Goal: Contribute content

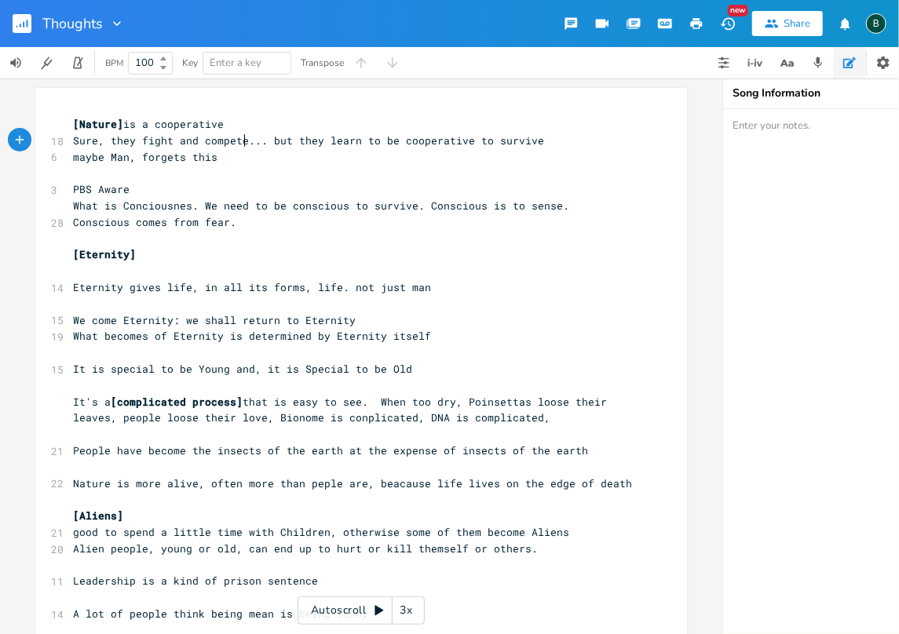
scroll to position [0, 42]
click at [24, 27] on icon "button" at bounding box center [24, 24] width 2 height 5
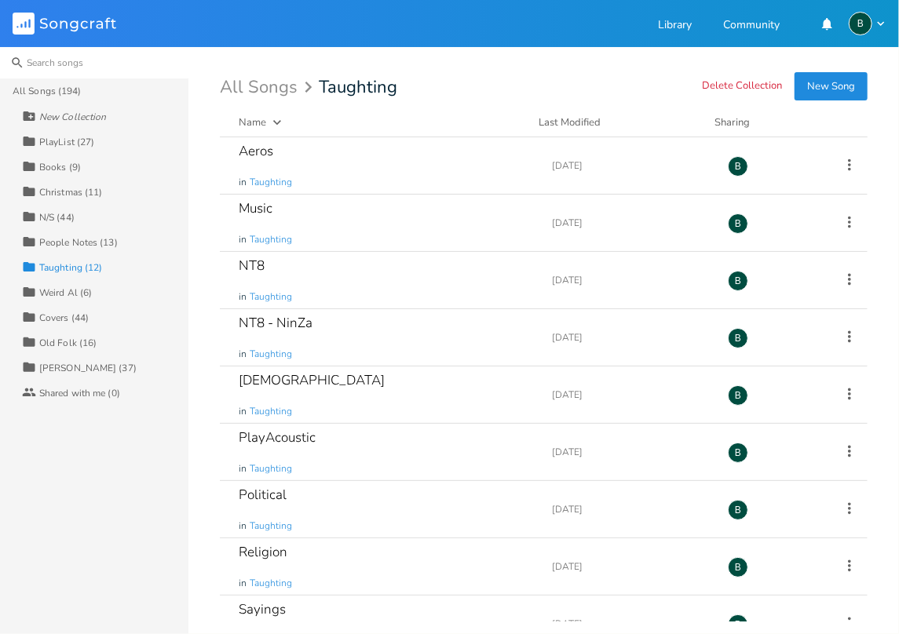
click at [49, 63] on input at bounding box center [94, 62] width 188 height 31
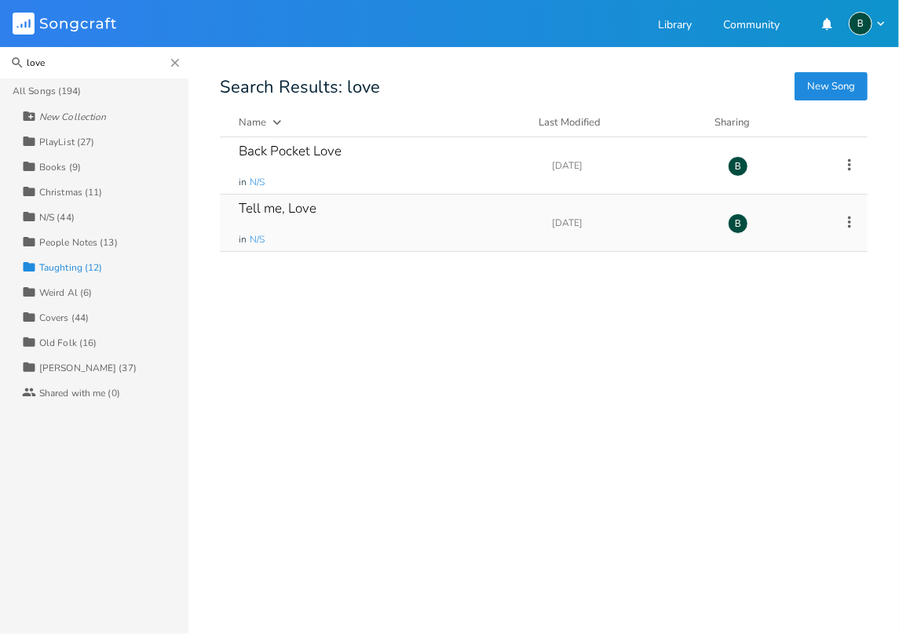
type input "love"
click at [297, 210] on div "Tell me, Love" at bounding box center [278, 208] width 78 height 13
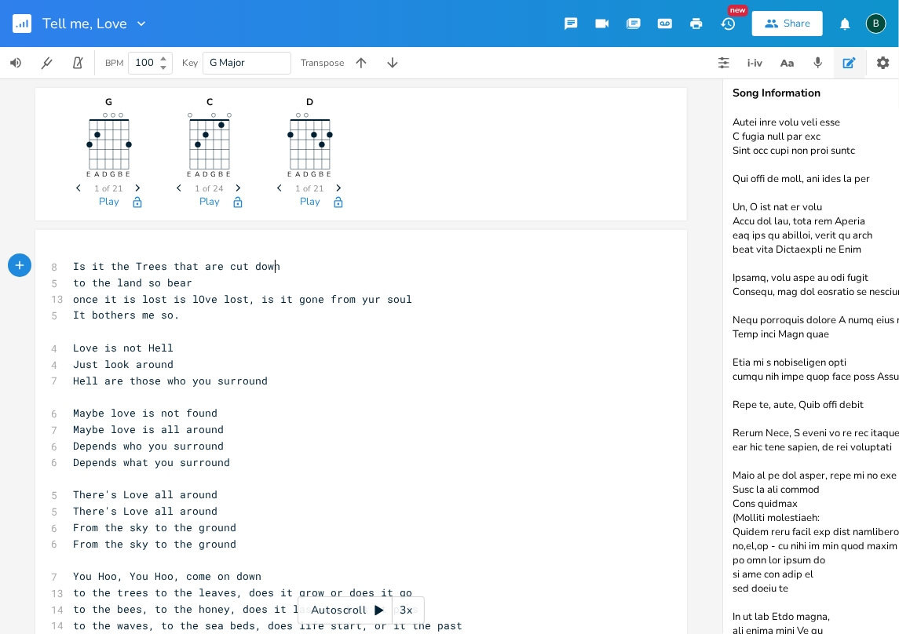
scroll to position [2272, 0]
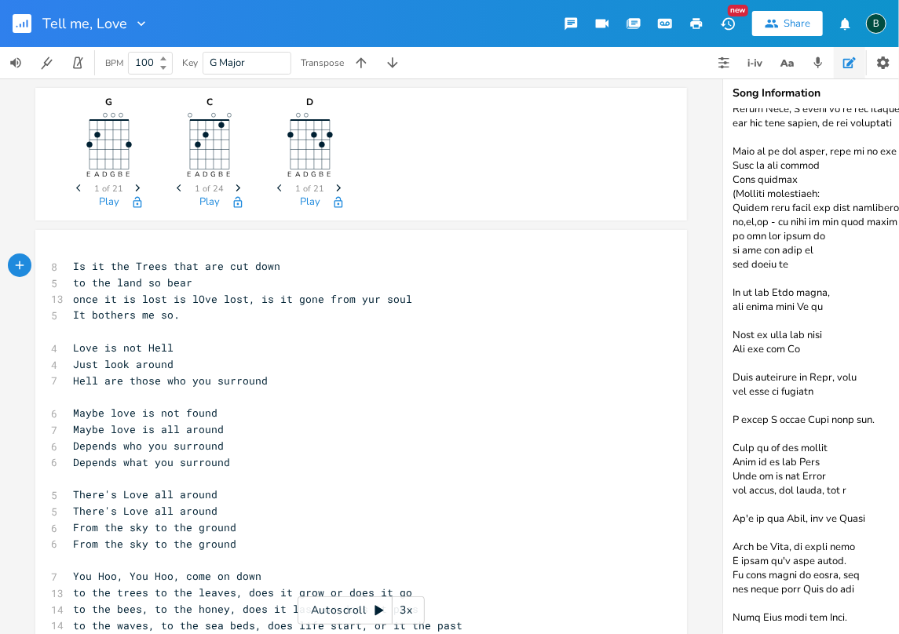
click at [849, 610] on textarea at bounding box center [880, 371] width 314 height 525
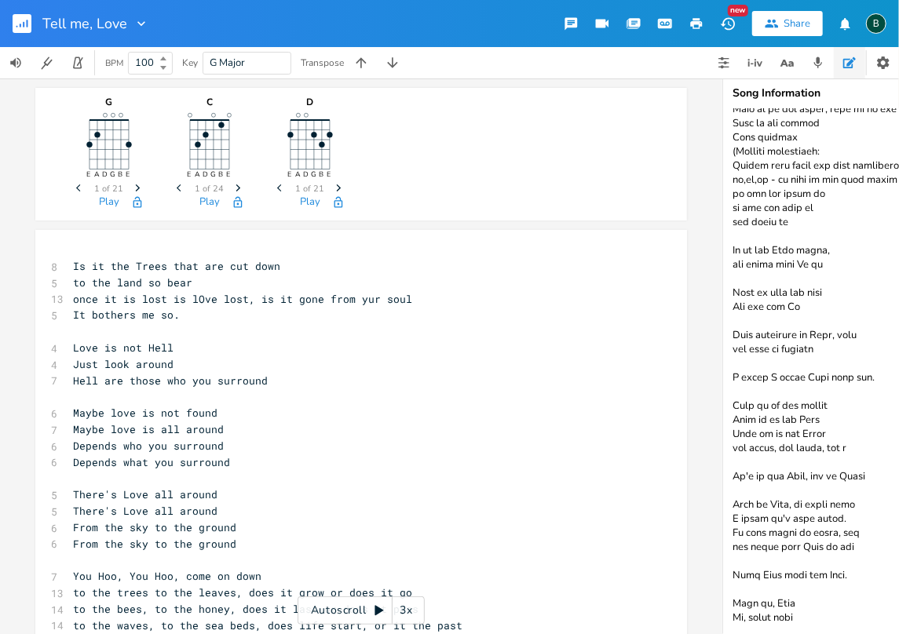
scroll to position [2320, 0]
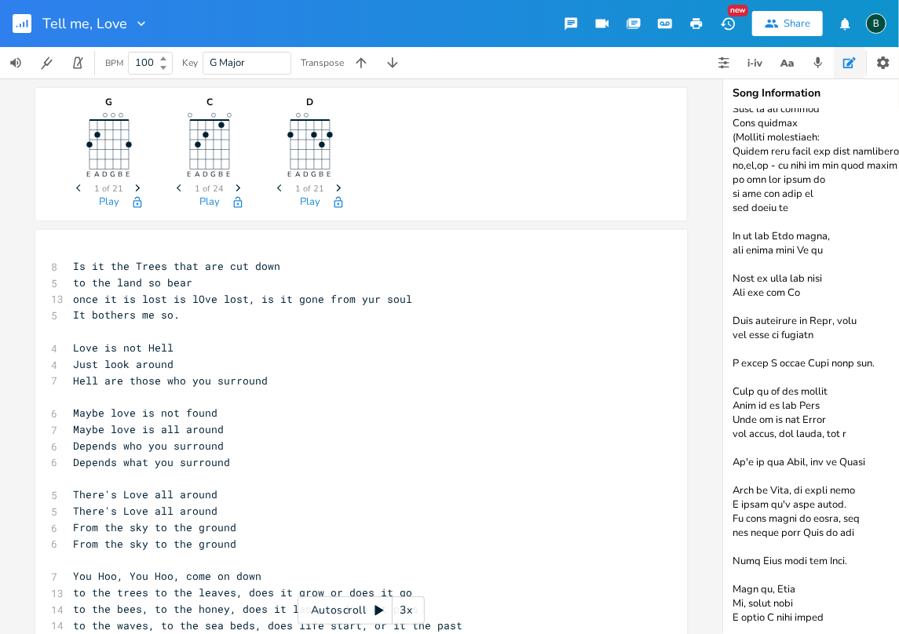
click at [768, 615] on textarea at bounding box center [880, 371] width 314 height 525
drag, startPoint x: 759, startPoint y: 615, endPoint x: 728, endPoint y: 619, distance: 31.6
click at [728, 619] on textarea at bounding box center [880, 371] width 314 height 525
type textarea "There's Tell me, is it the light up above? Where does Love of country go when i…"
